Goal: Task Accomplishment & Management: Complete application form

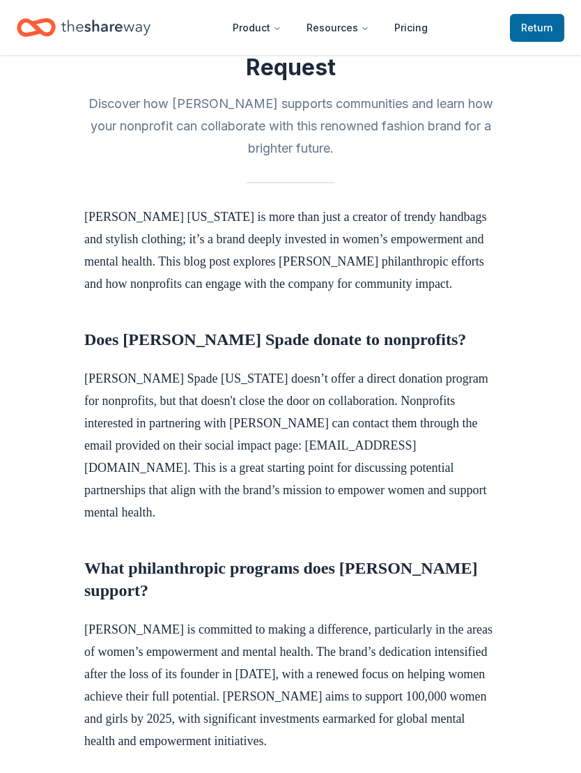
scroll to position [324, 0]
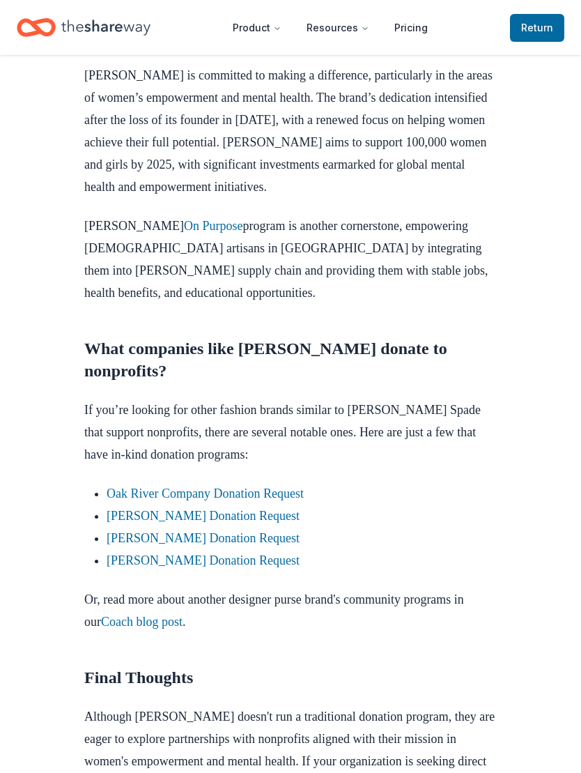
scroll to position [879, 0]
click at [137, 500] on link "Oak River Company Donation Request" at bounding box center [205, 494] width 197 height 14
click at [155, 531] on link "[PERSON_NAME] Donation Request" at bounding box center [203, 538] width 193 height 14
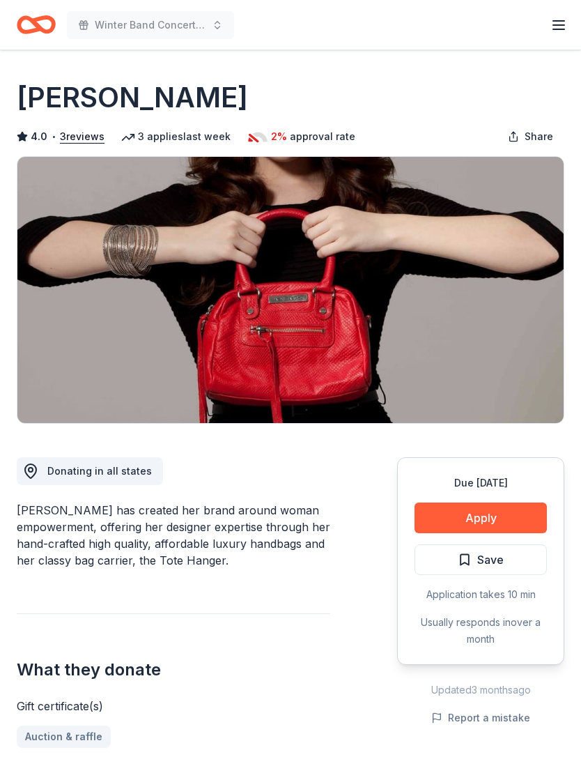
click at [492, 507] on button "Apply" at bounding box center [481, 518] width 132 height 31
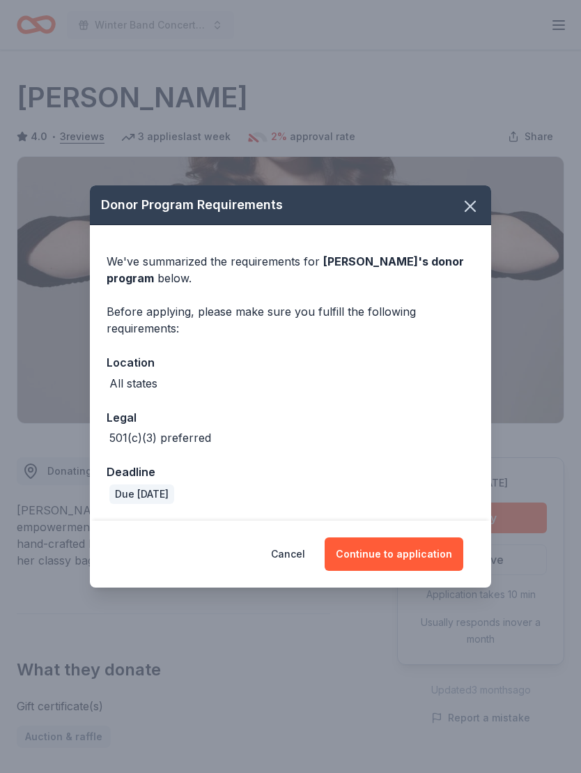
click at [418, 544] on button "Continue to application" at bounding box center [394, 553] width 139 height 33
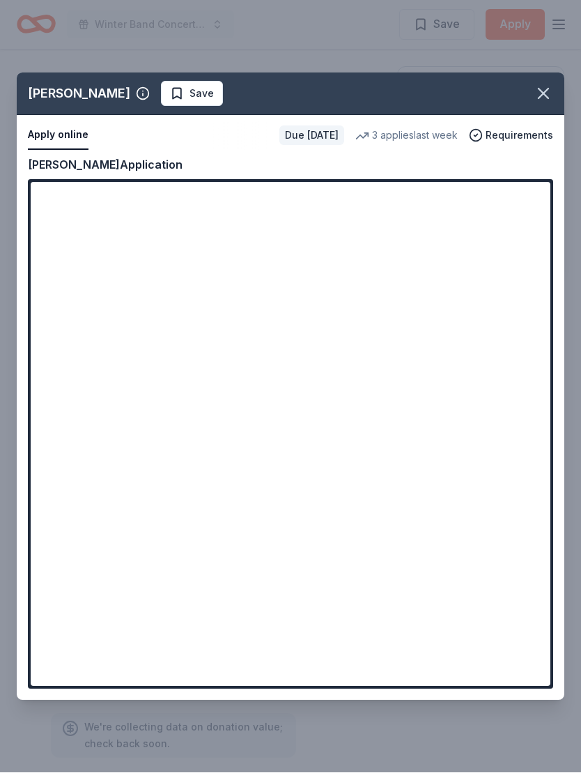
scroll to position [537, 0]
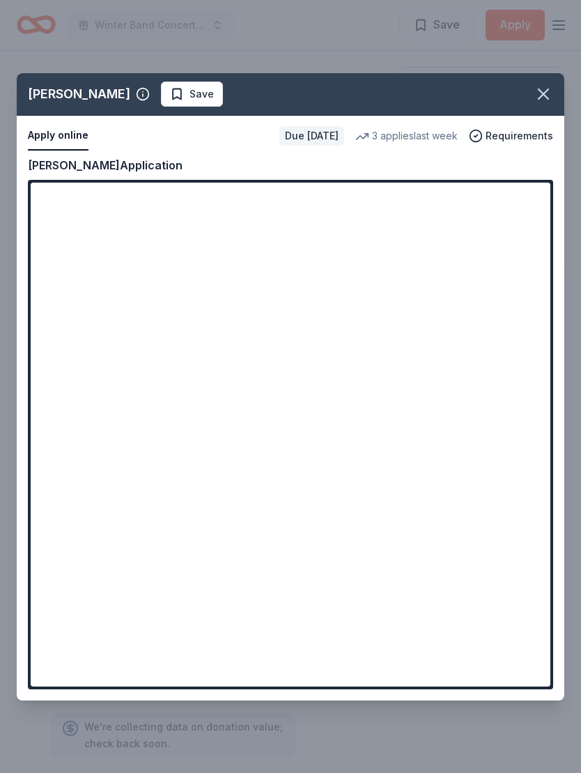
click at [537, 84] on icon "button" at bounding box center [544, 94] width 20 height 20
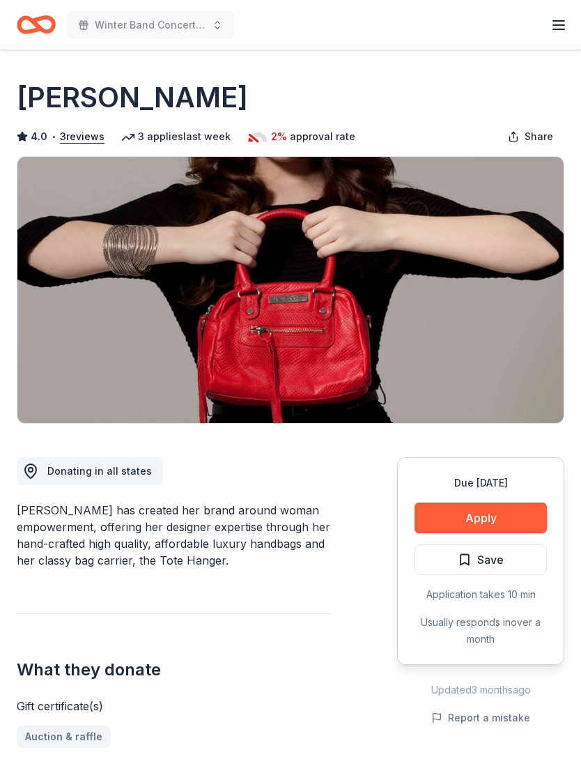
click at [505, 559] on button "Save" at bounding box center [481, 559] width 132 height 31
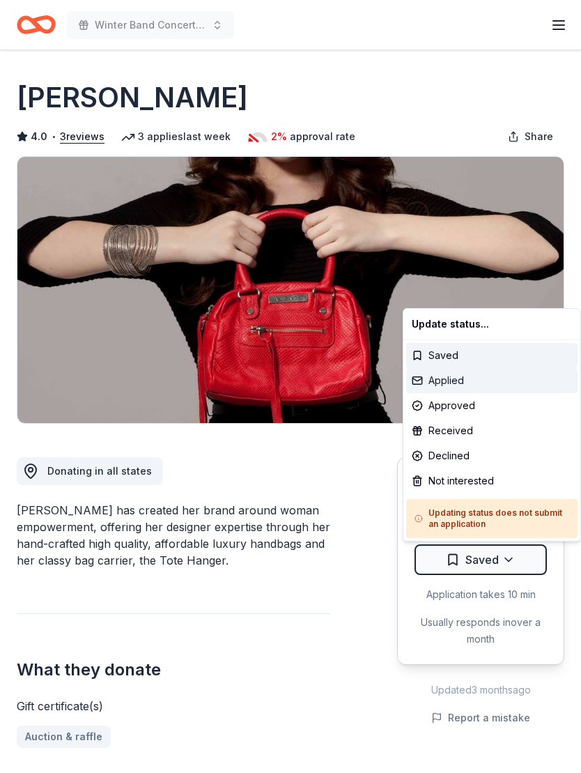
click at [468, 385] on div "Applied" at bounding box center [491, 380] width 171 height 25
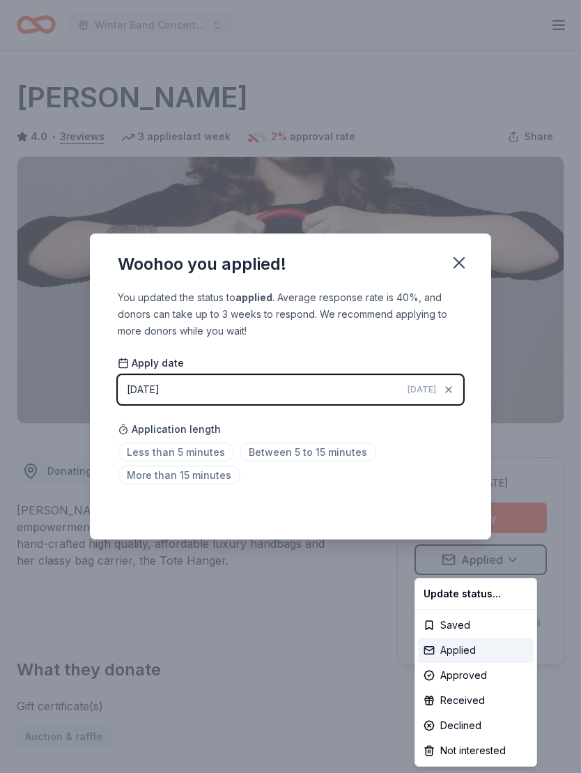
click at [473, 646] on div "Applied" at bounding box center [476, 650] width 116 height 25
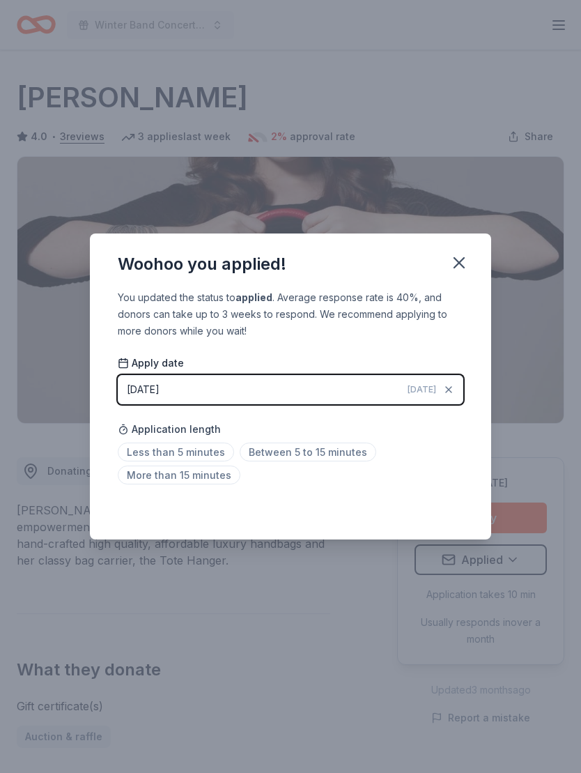
click at [312, 452] on span "Between 5 to 15 minutes" at bounding box center [308, 452] width 137 height 19
click at [459, 270] on icon "button" at bounding box center [460, 263] width 20 height 20
